Goal: Navigation & Orientation: Find specific page/section

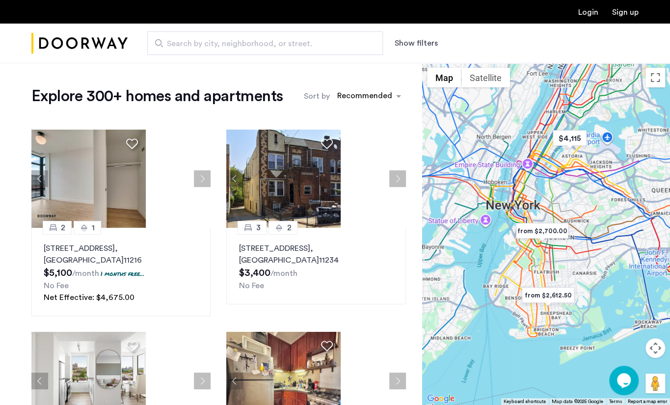
click at [582, 236] on div at bounding box center [546, 234] width 248 height 342
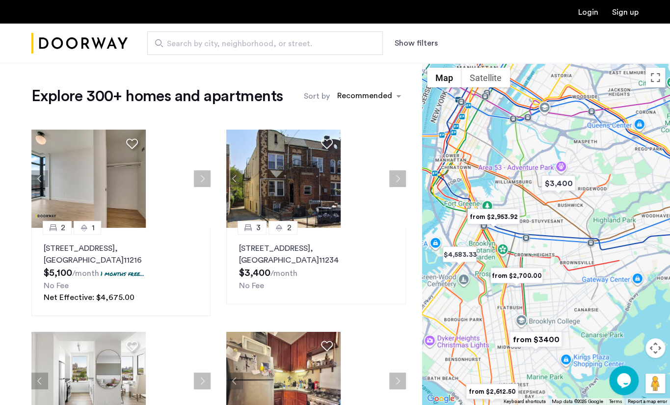
click at [542, 205] on div at bounding box center [546, 234] width 248 height 342
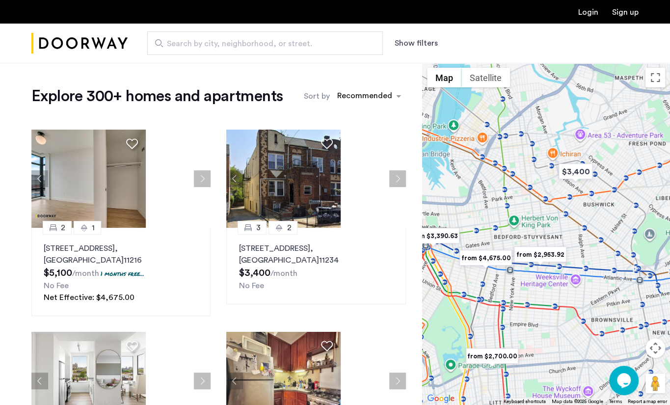
click at [595, 193] on div at bounding box center [546, 234] width 248 height 342
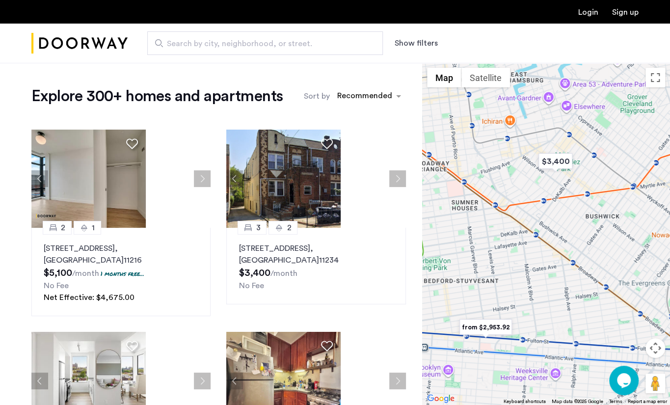
click at [577, 207] on div at bounding box center [546, 234] width 248 height 342
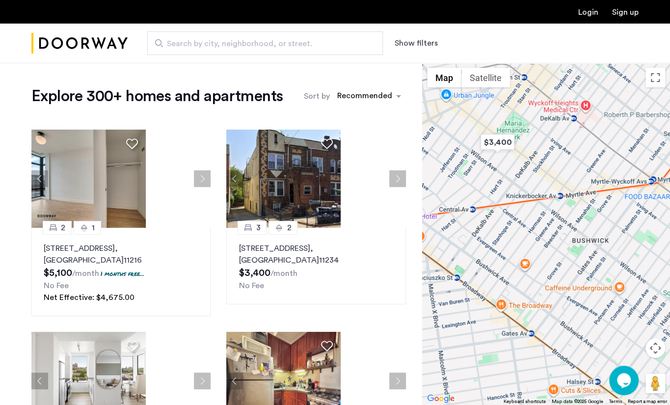
drag, startPoint x: 592, startPoint y: 205, endPoint x: 553, endPoint y: 222, distance: 43.3
click at [553, 222] on div at bounding box center [546, 234] width 248 height 342
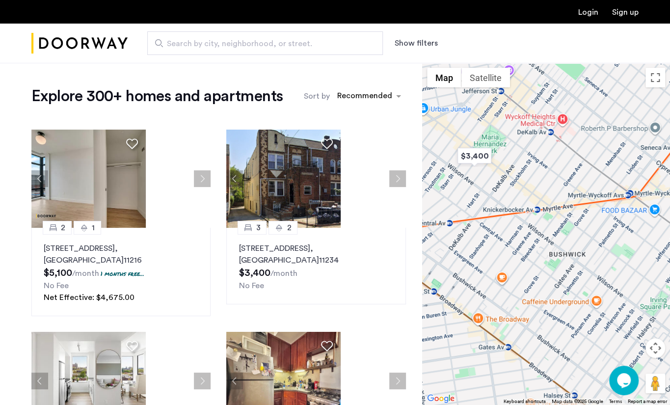
drag, startPoint x: 593, startPoint y: 217, endPoint x: 570, endPoint y: 231, distance: 26.7
click at [570, 231] on div at bounding box center [546, 234] width 248 height 342
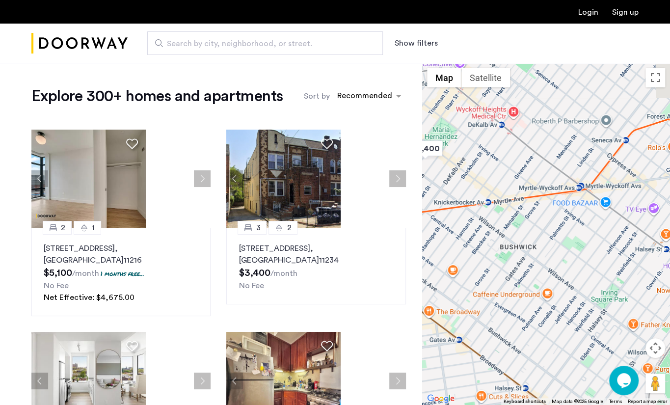
drag, startPoint x: 600, startPoint y: 231, endPoint x: 550, endPoint y: 224, distance: 51.0
click at [550, 224] on div at bounding box center [546, 234] width 248 height 342
click at [432, 149] on img "$3,400" at bounding box center [425, 148] width 42 height 22
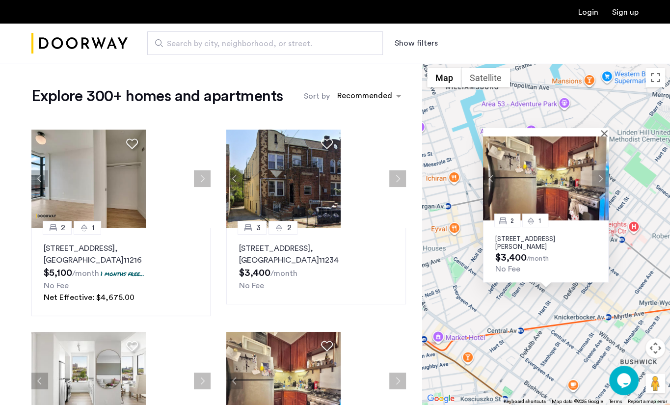
click at [623, 291] on div "2 1 [STREET_ADDRESS][PERSON_NAME] $3,400 /month No Fee" at bounding box center [546, 234] width 248 height 342
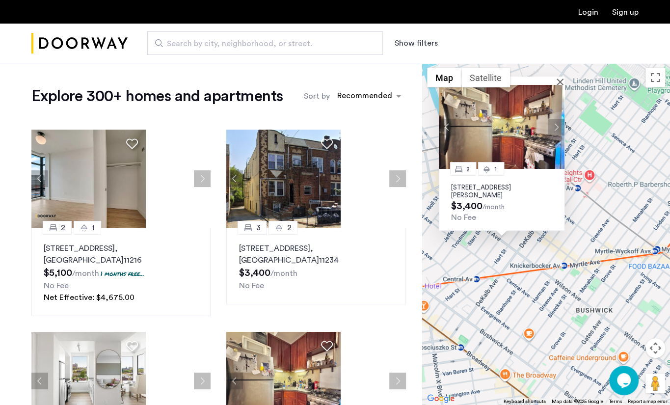
drag, startPoint x: 614, startPoint y: 318, endPoint x: 586, endPoint y: 285, distance: 43.2
click at [586, 285] on div "2 1 [STREET_ADDRESS][PERSON_NAME] $3,400 /month No Fee" at bounding box center [546, 234] width 248 height 342
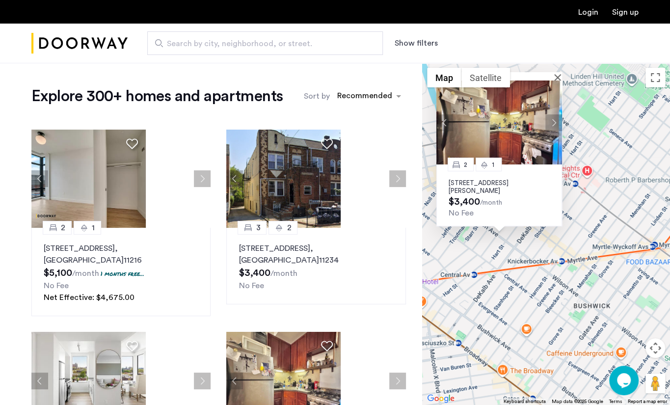
click at [559, 174] on div "2 1 [STREET_ADDRESS][PERSON_NAME] $3,400 /month No Fee" at bounding box center [499, 195] width 126 height 62
click at [590, 241] on div "2 1 [STREET_ADDRESS][PERSON_NAME] $3,400 /month No Fee" at bounding box center [546, 234] width 248 height 342
